Goal: Task Accomplishment & Management: Use online tool/utility

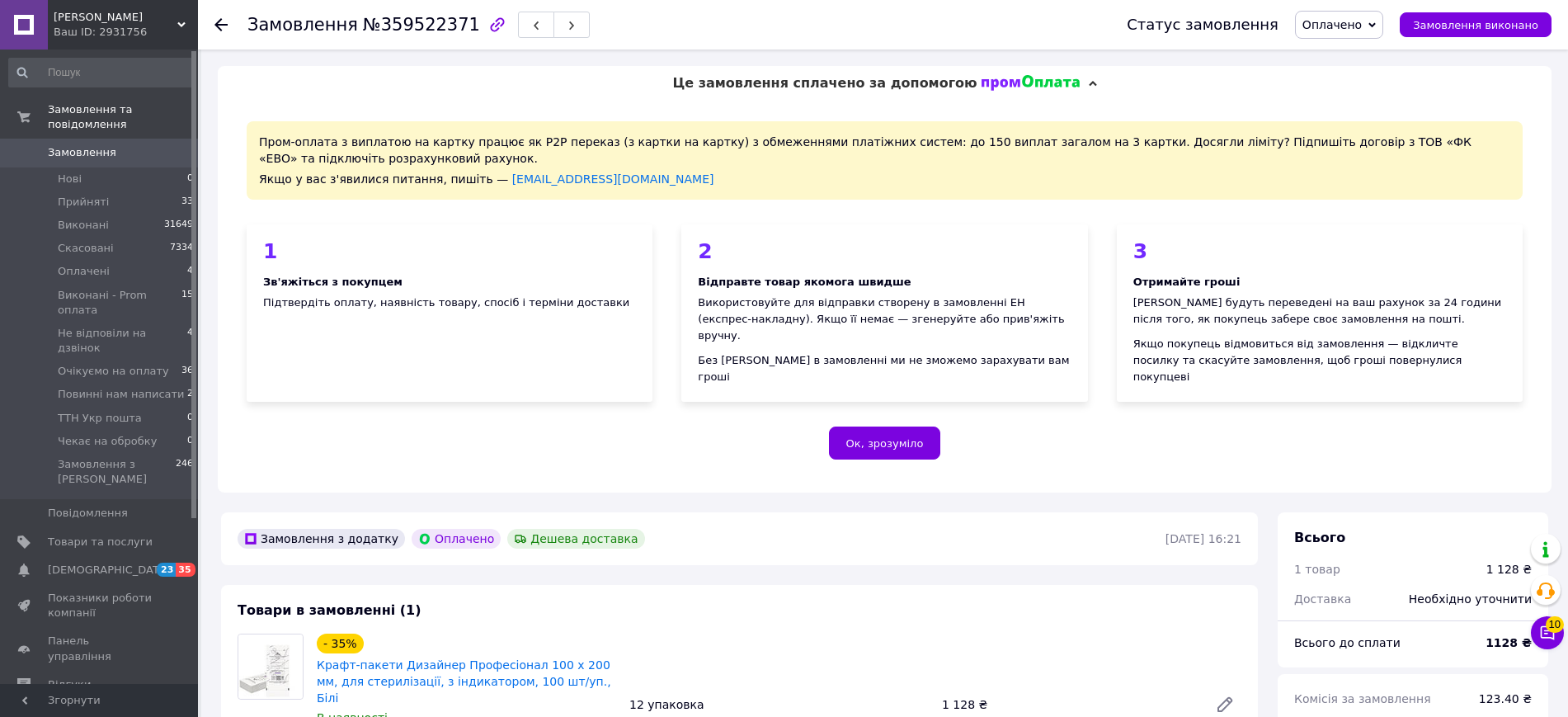
click at [1316, 28] on span "Оплачено" at bounding box center [1338, 25] width 88 height 28
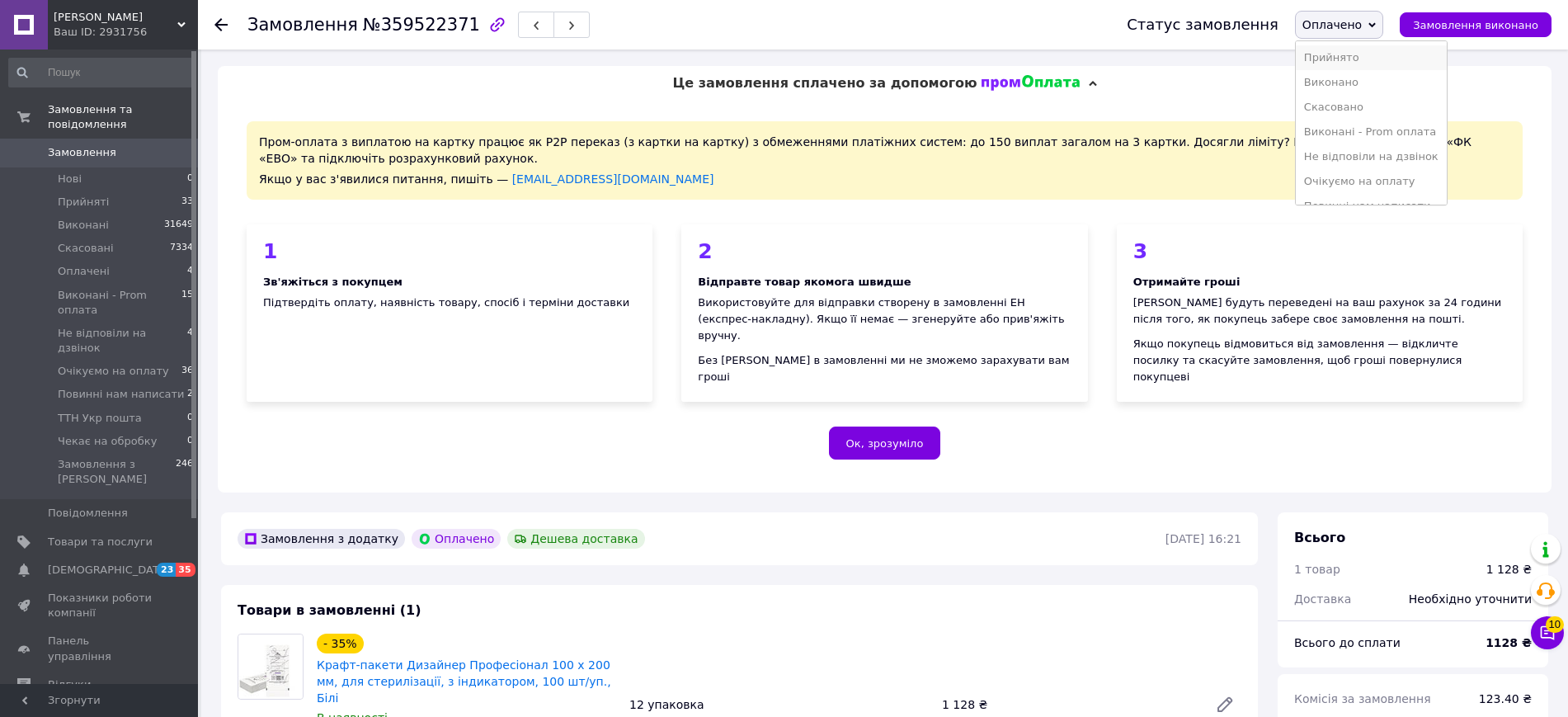
click at [1337, 55] on li "Прийнято" at bounding box center [1371, 57] width 151 height 25
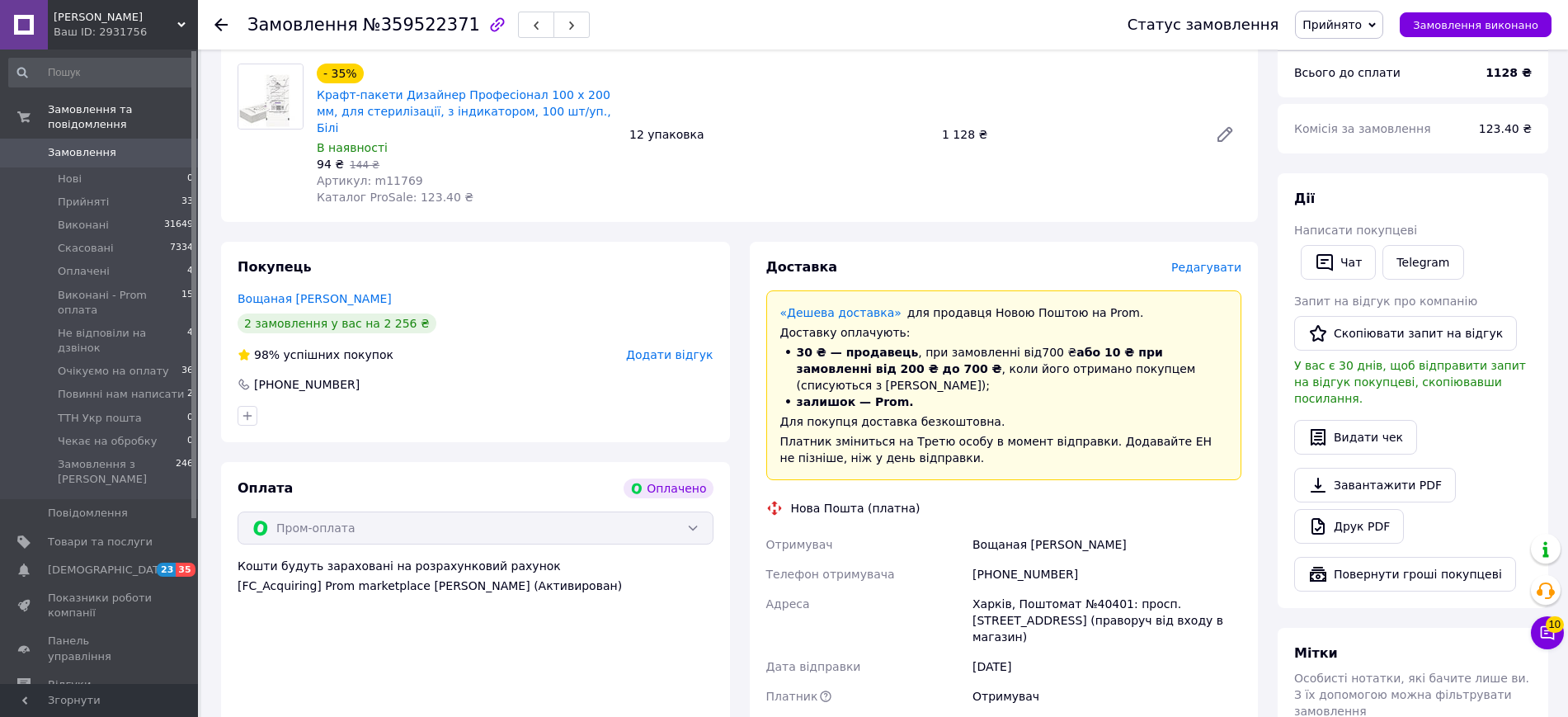
scroll to position [722, 0]
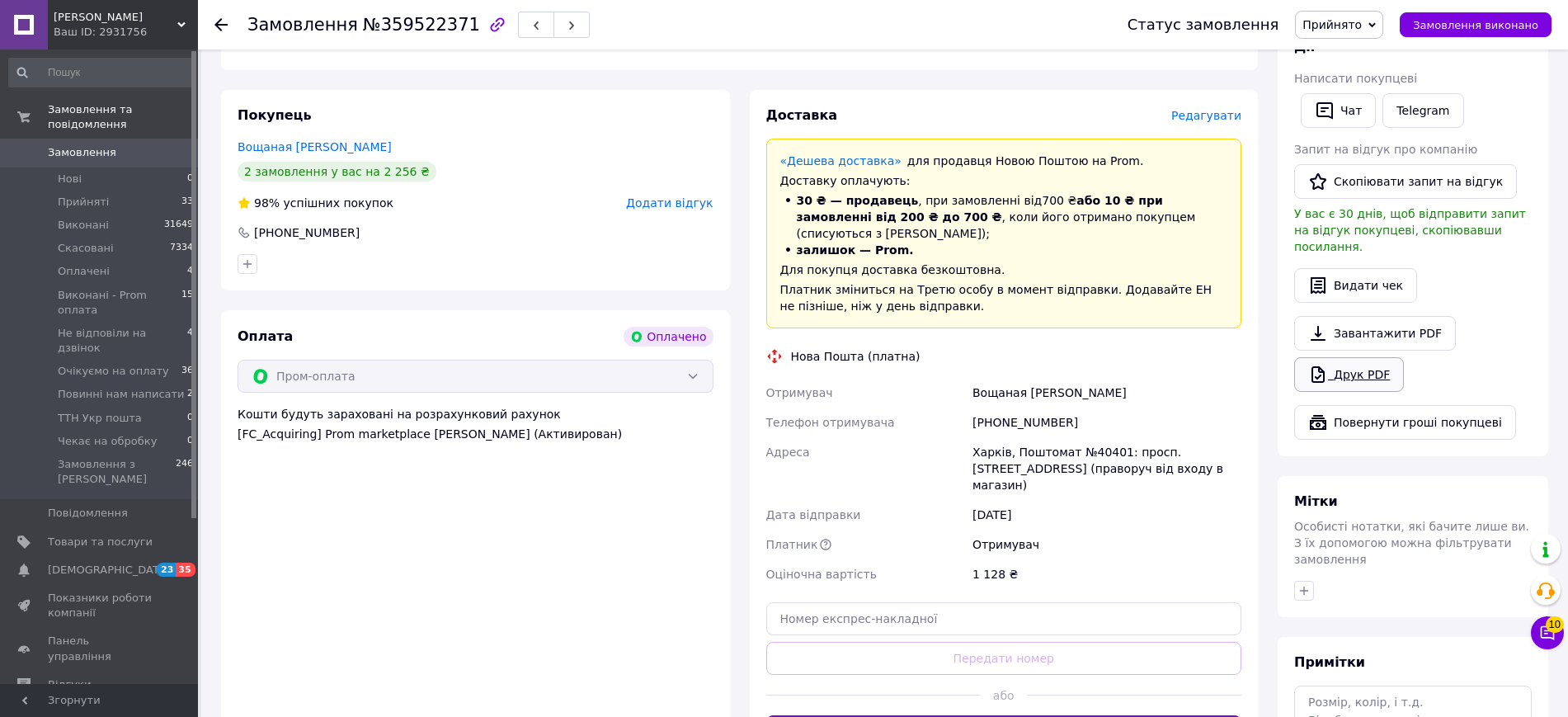
click at [1360, 357] on link "Друк PDF" at bounding box center [1349, 375] width 109 height 35
drag, startPoint x: 993, startPoint y: 376, endPoint x: 1095, endPoint y: 368, distance: 102.3
click at [1095, 408] on div "[PHONE_NUMBER]" at bounding box center [1107, 422] width 275 height 29
copy div "0990630062"
drag, startPoint x: 665, startPoint y: 485, endPoint x: 680, endPoint y: 482, distance: 15.3
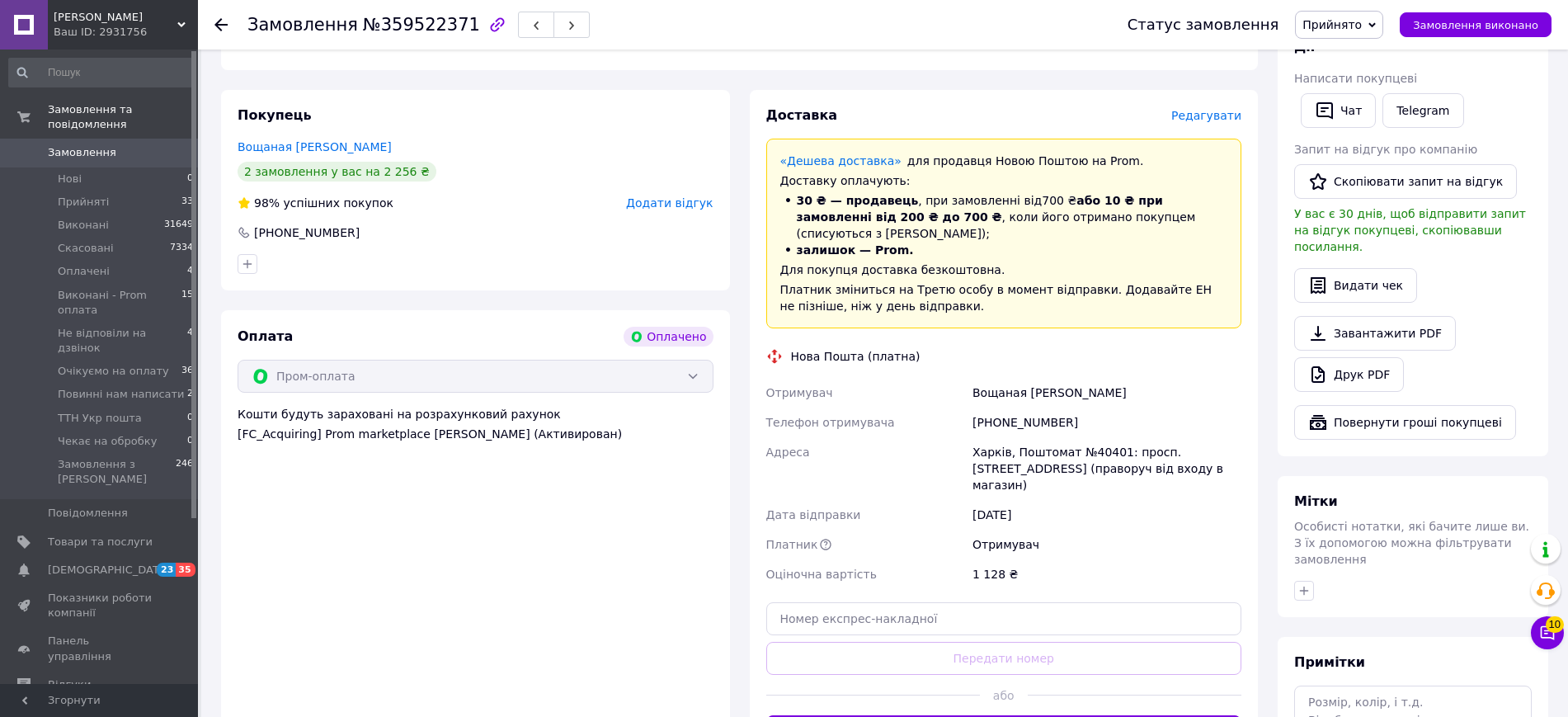
click at [666, 486] on div "Оплата Оплачено Пром-оплата Кошти будуть зараховані на розрахунковий рахунок [F…" at bounding box center [476, 537] width 509 height 454
click at [982, 377] on div "Вощаная [PERSON_NAME]" at bounding box center [1107, 392] width 275 height 29
copy div "Вощаная [PERSON_NAME]"
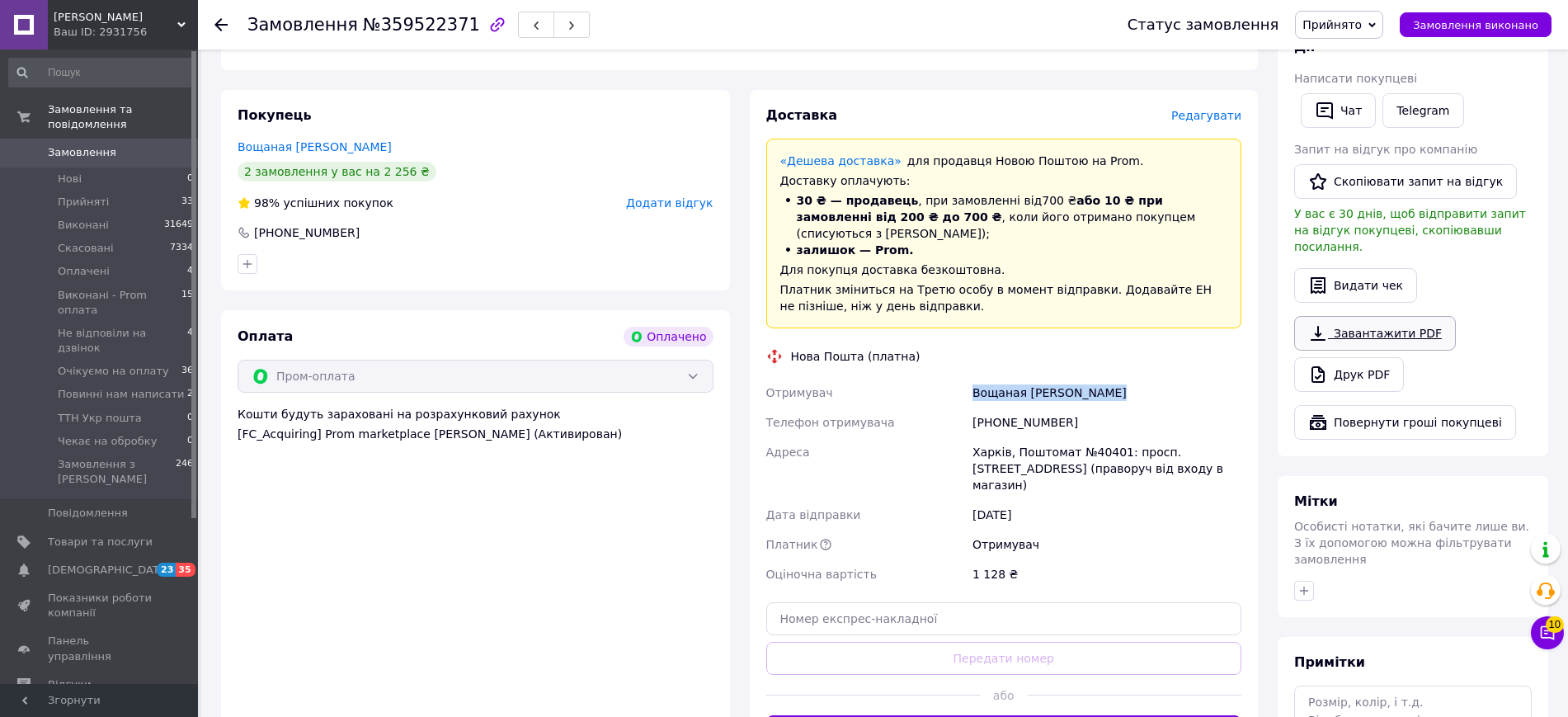
click at [1336, 316] on link "Завантажити PDF" at bounding box center [1375, 333] width 162 height 35
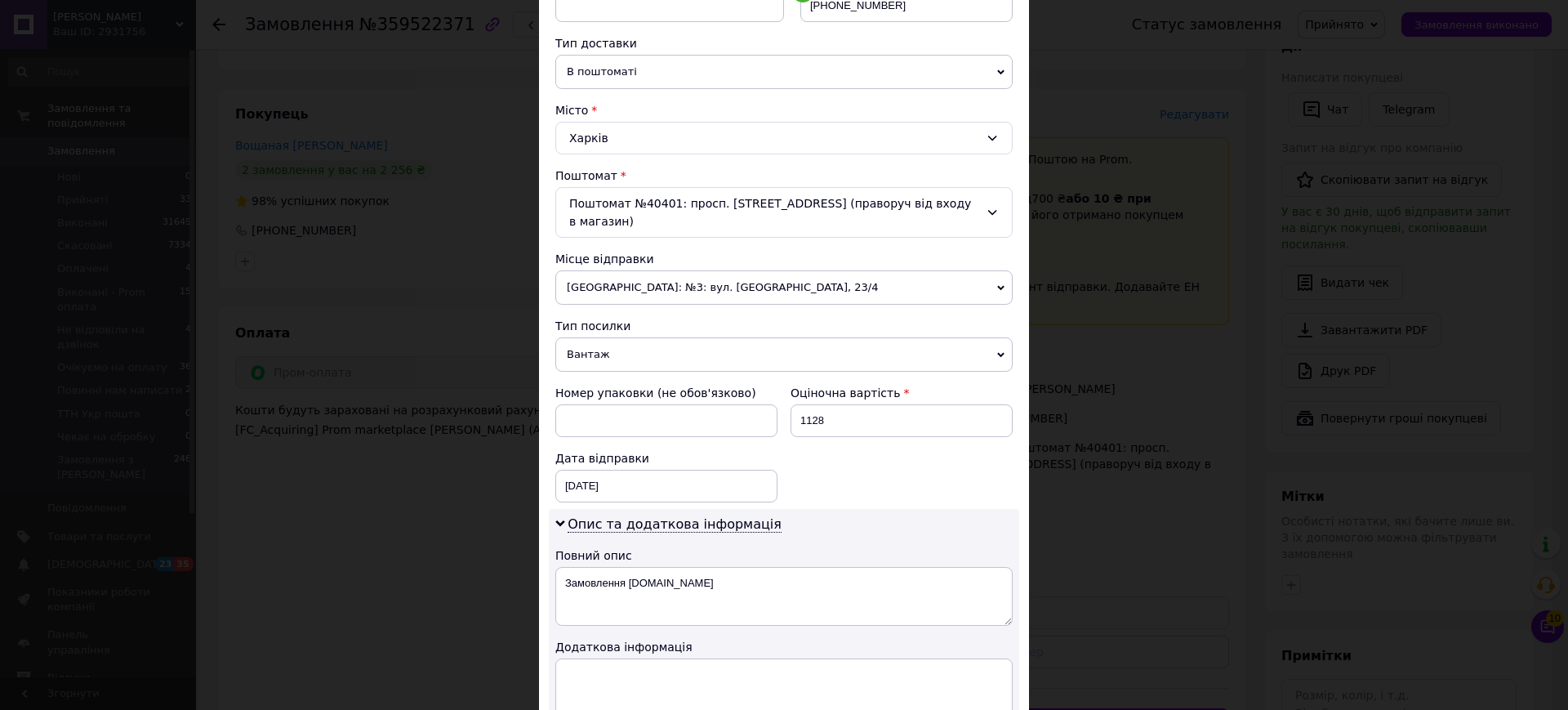
scroll to position [626, 0]
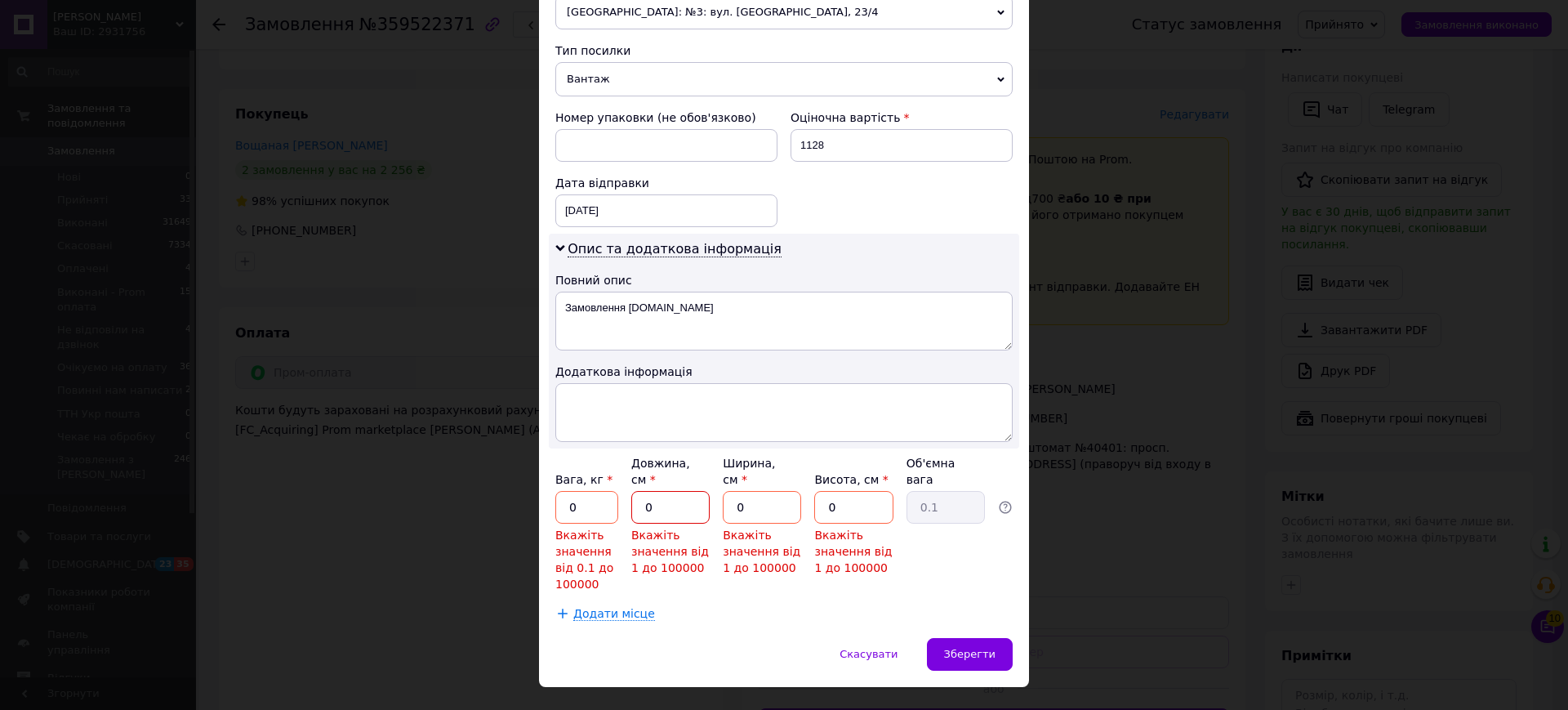
click at [649, 491] on input "0" at bounding box center [670, 507] width 78 height 33
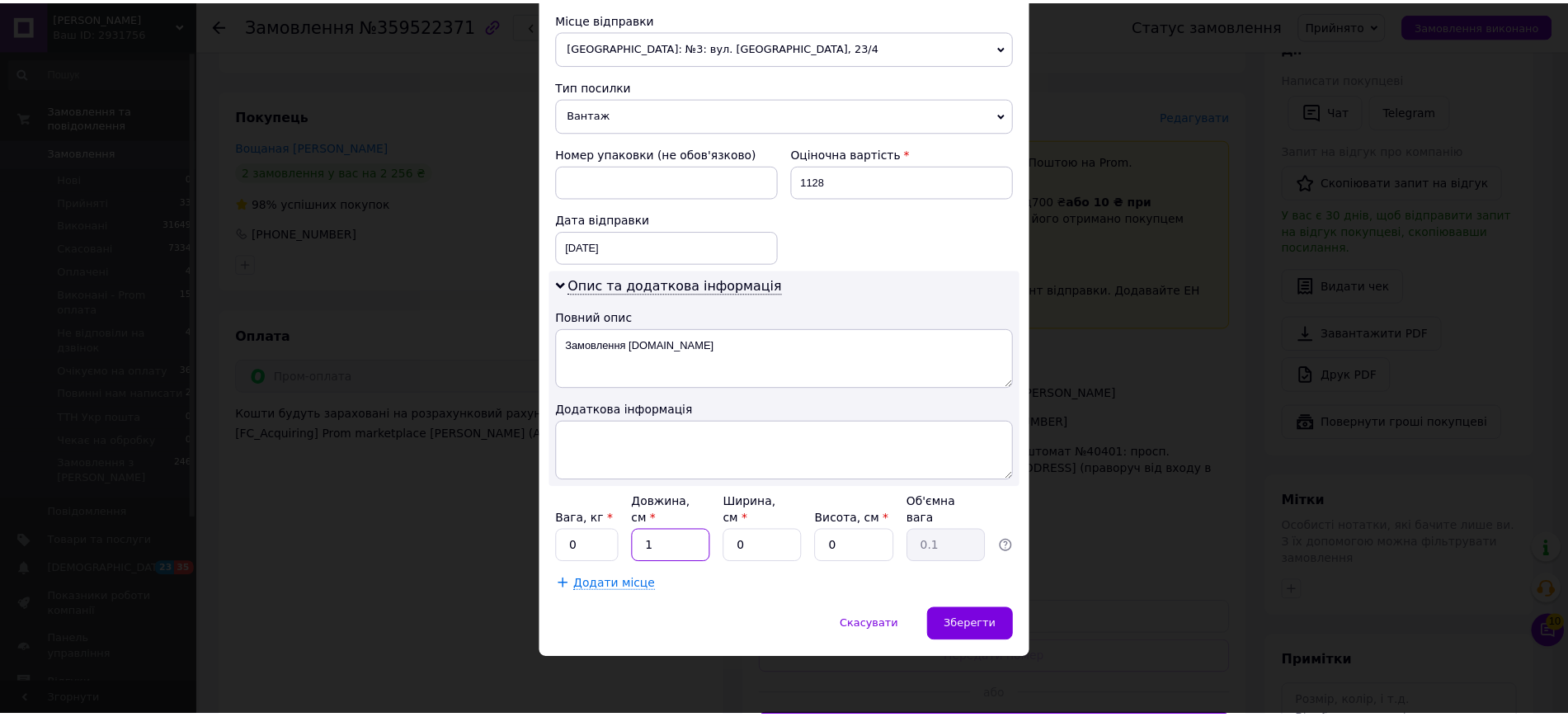
scroll to position [564, 0]
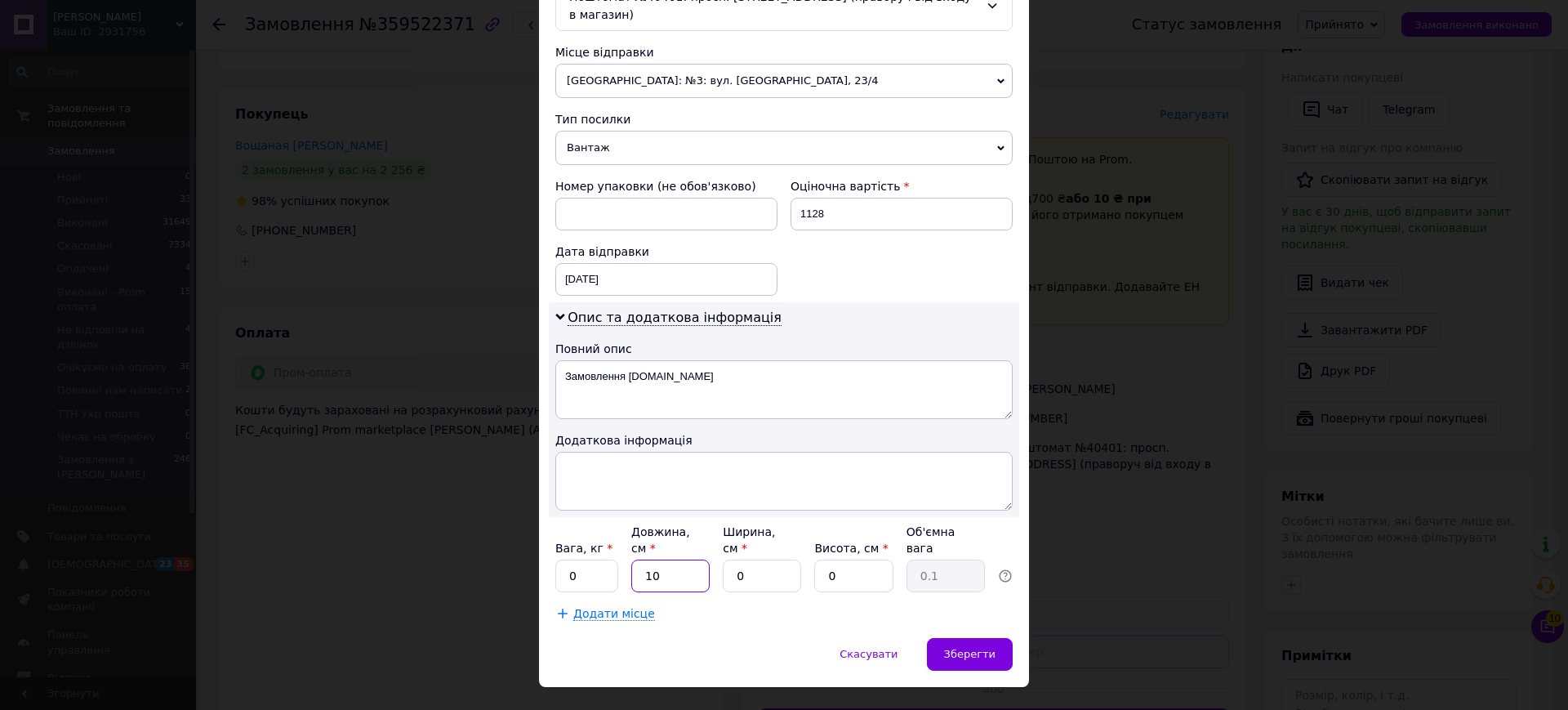
type input "10"
click at [744, 559] on input "0" at bounding box center [762, 575] width 78 height 33
type input "10"
click at [832, 559] on input "0" at bounding box center [854, 575] width 78 height 33
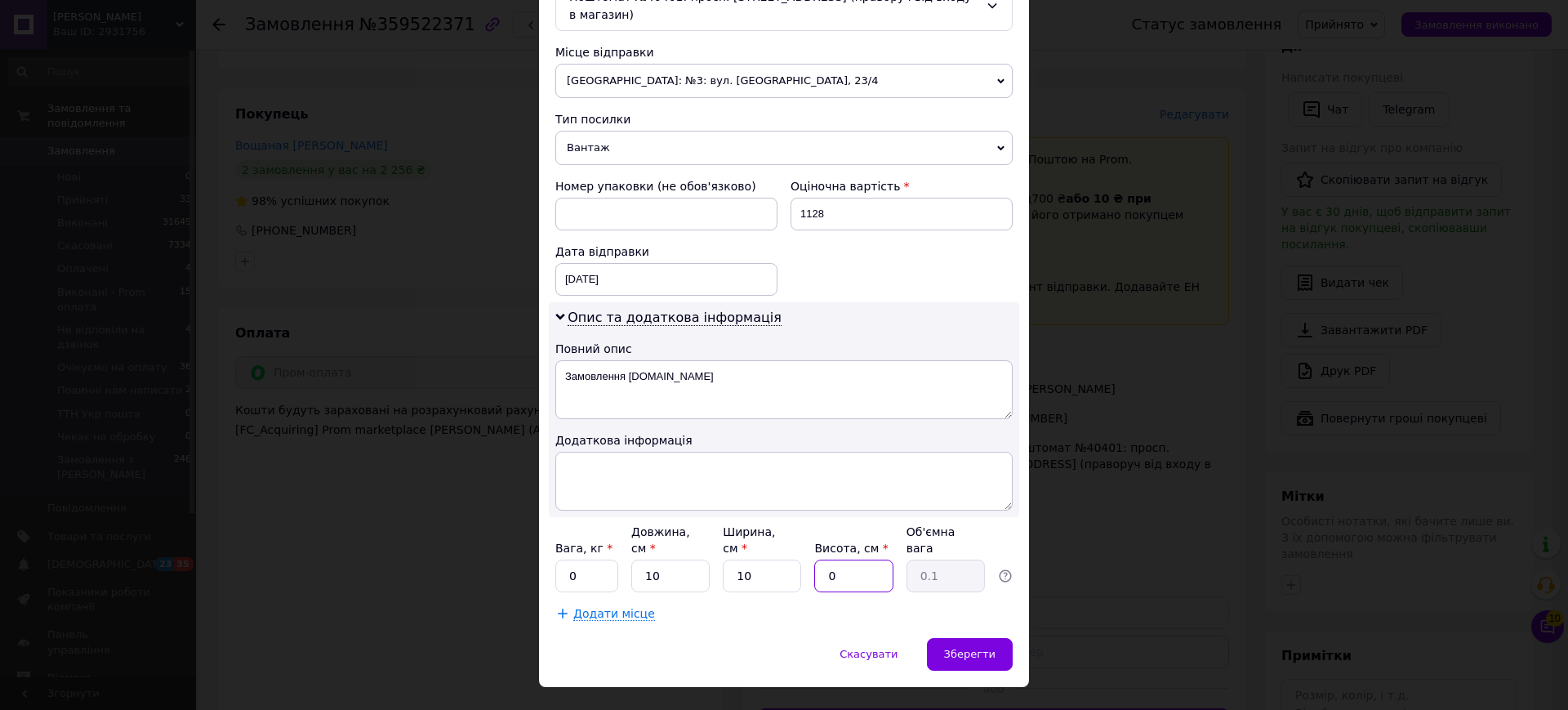
click at [835, 559] on input "0" at bounding box center [854, 575] width 78 height 33
click at [829, 559] on input "01" at bounding box center [854, 575] width 78 height 33
click at [832, 559] on input "01" at bounding box center [854, 575] width 78 height 33
type input "10"
type input "0.25"
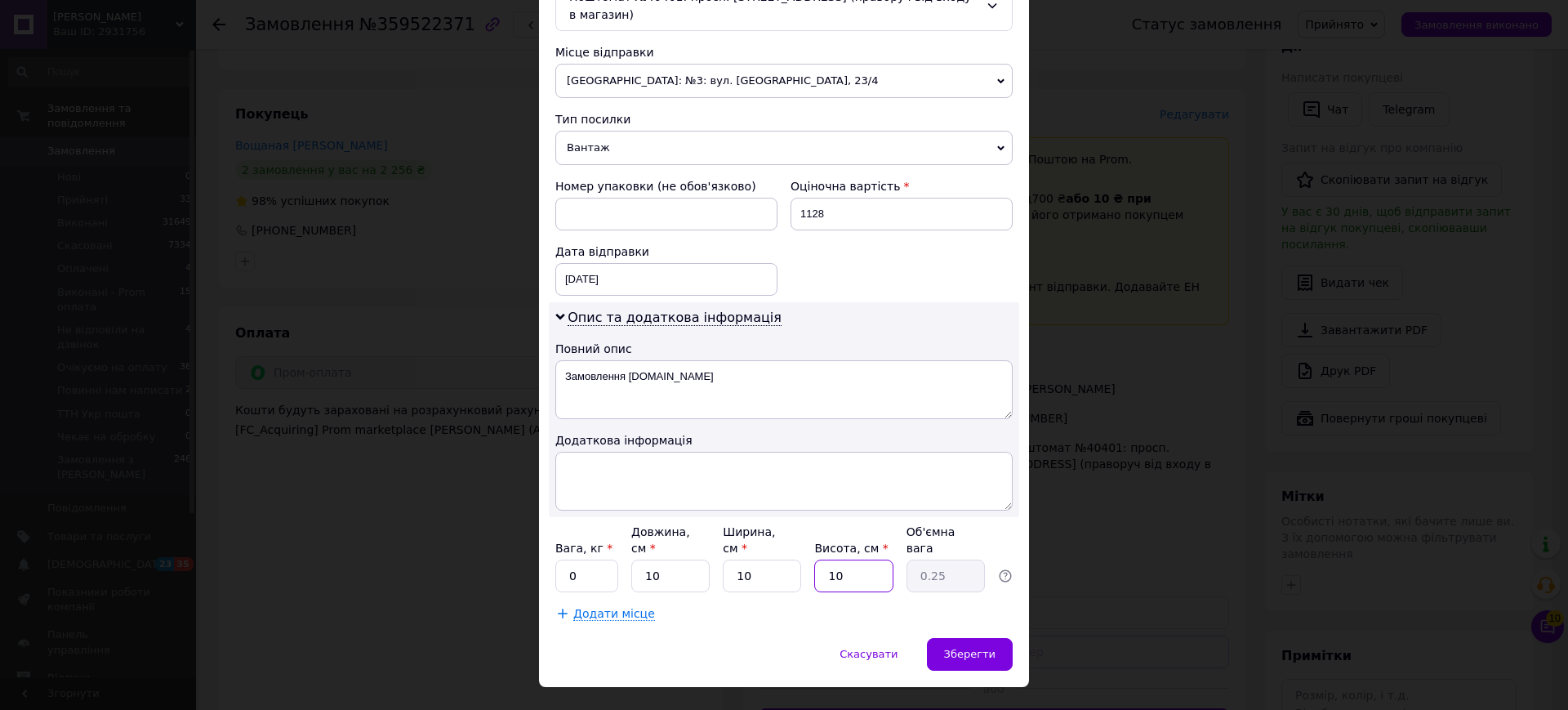
type input "10"
drag, startPoint x: 657, startPoint y: 619, endPoint x: 719, endPoint y: 622, distance: 62.1
click at [657, 638] on div "Скасувати   Зберегти" at bounding box center [784, 663] width 490 height 49
click at [965, 647] on span "Зберегти" at bounding box center [970, 653] width 52 height 12
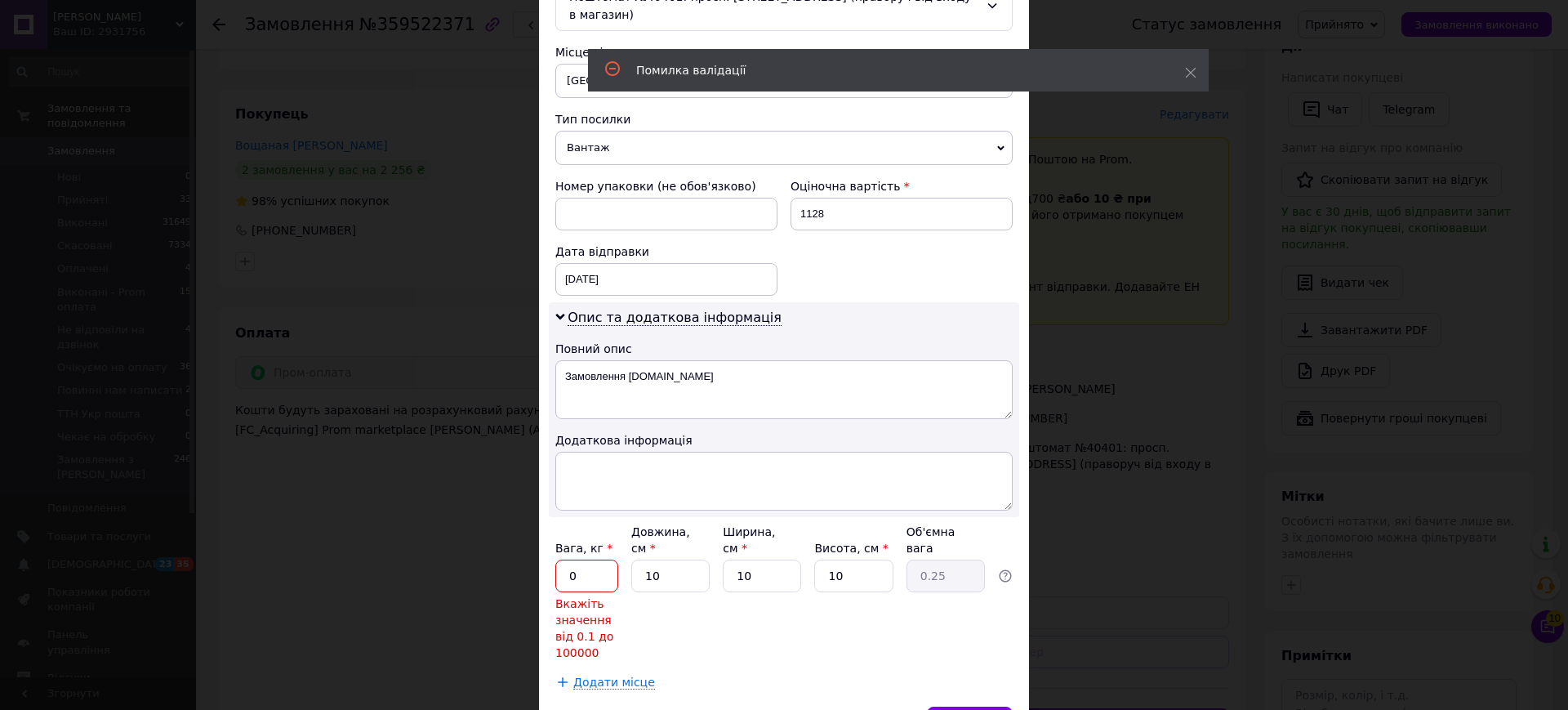
click at [574, 559] on input "0" at bounding box center [586, 575] width 63 height 33
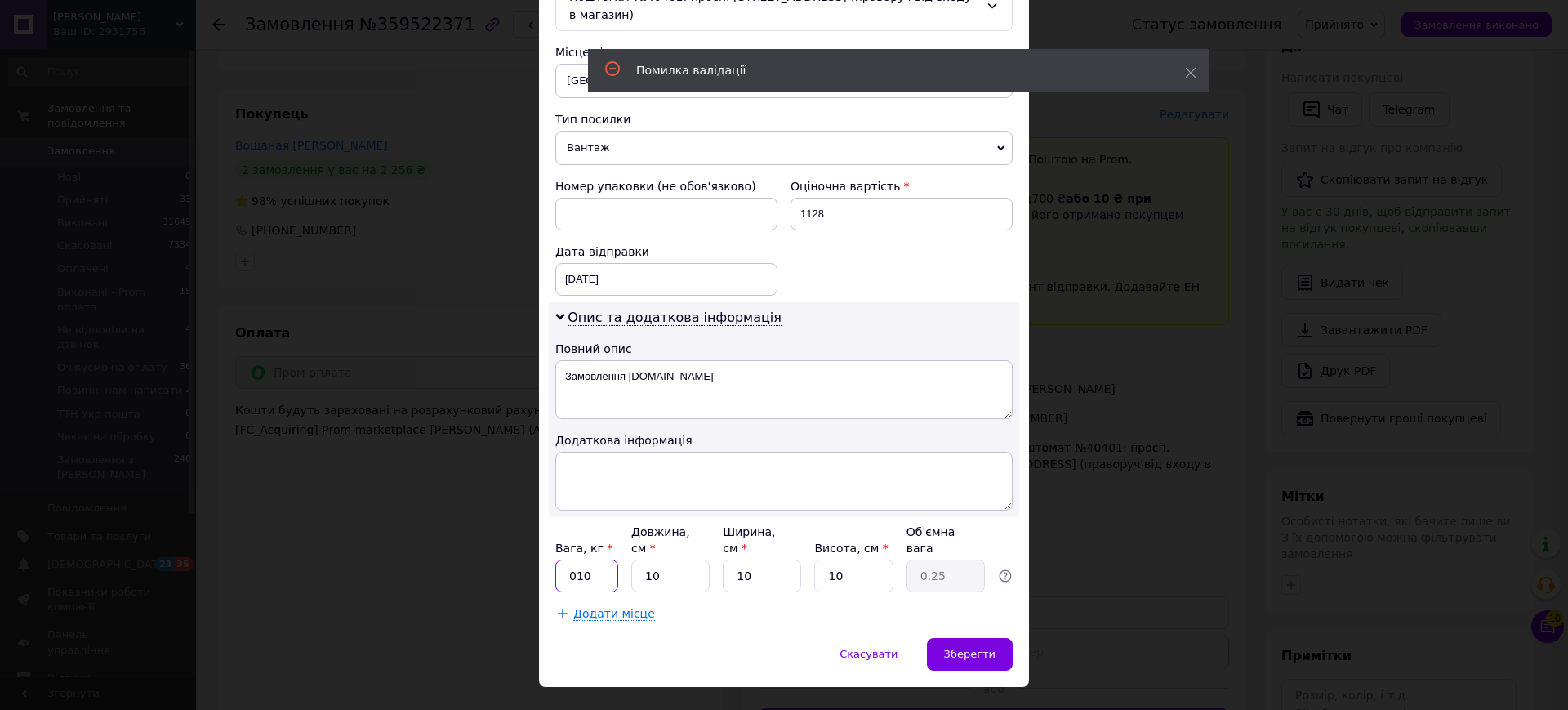
click at [578, 559] on input "010" at bounding box center [586, 575] width 63 height 33
type input "5"
click at [950, 647] on span "Зберегти" at bounding box center [970, 653] width 52 height 12
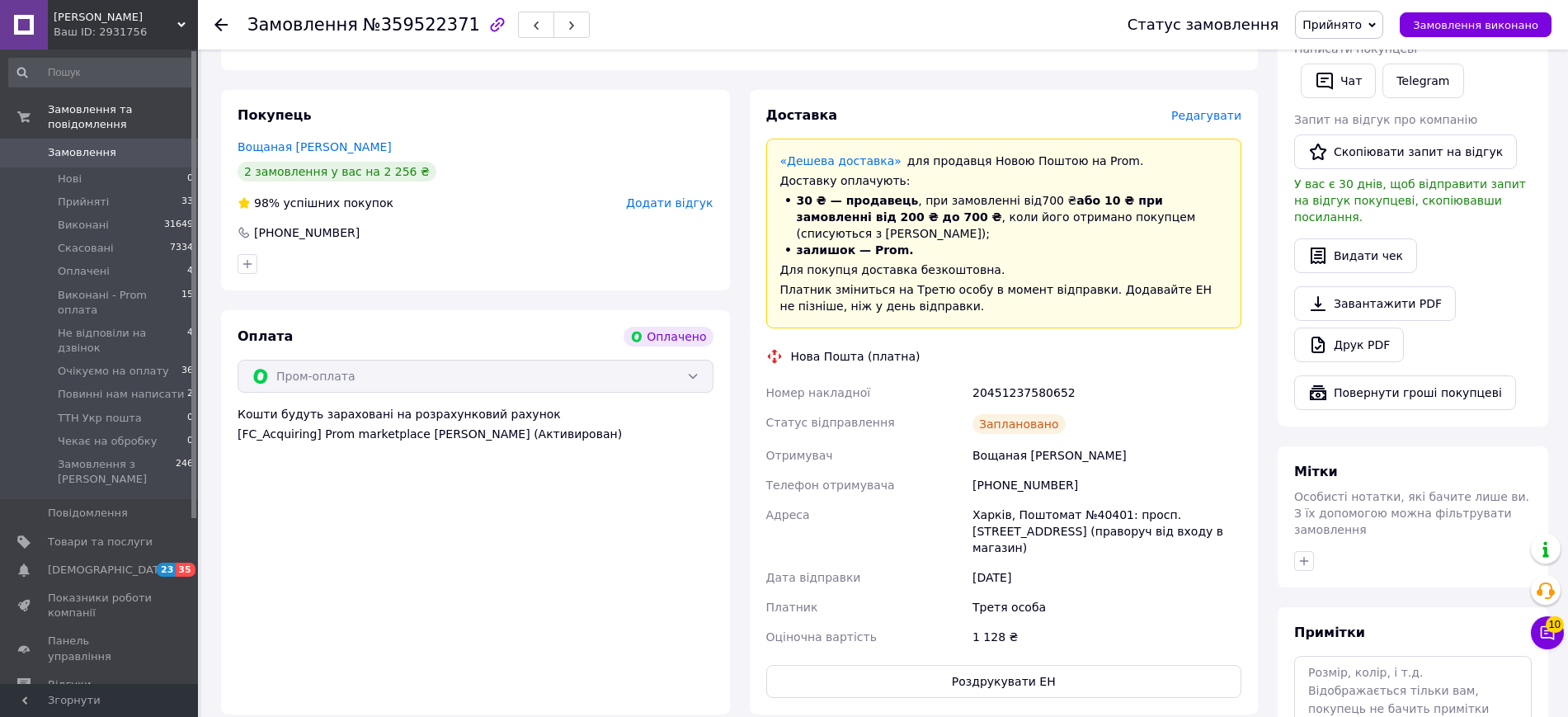
drag, startPoint x: 313, startPoint y: 542, endPoint x: 589, endPoint y: 154, distance: 476.2
click at [315, 542] on div "Оплата Оплачено Пром-оплата Кошти будуть зараховані на розрахунковий рахунок [F…" at bounding box center [476, 512] width 509 height 404
